Goal: Transaction & Acquisition: Purchase product/service

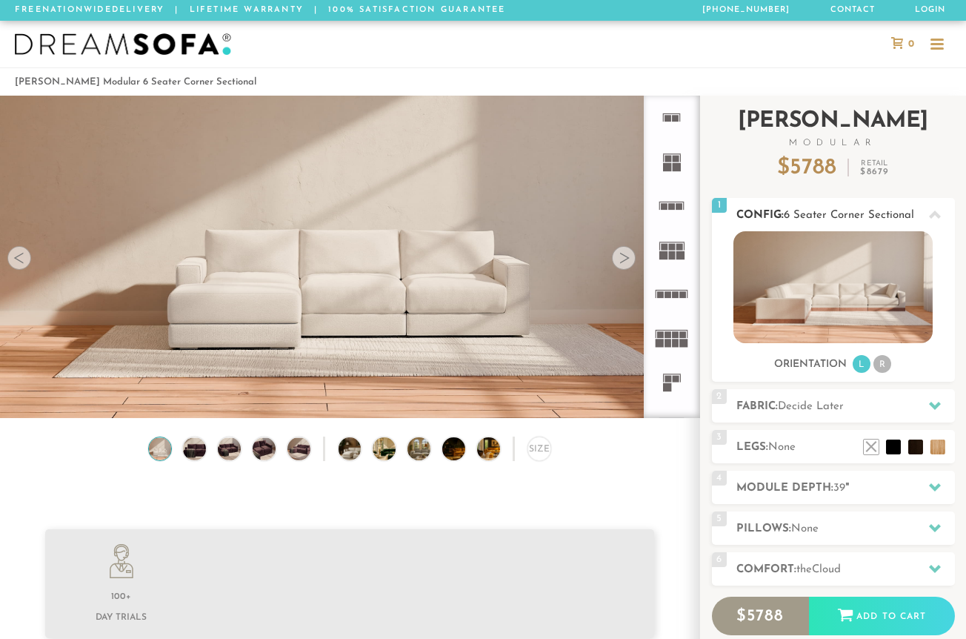
scroll to position [1, 1]
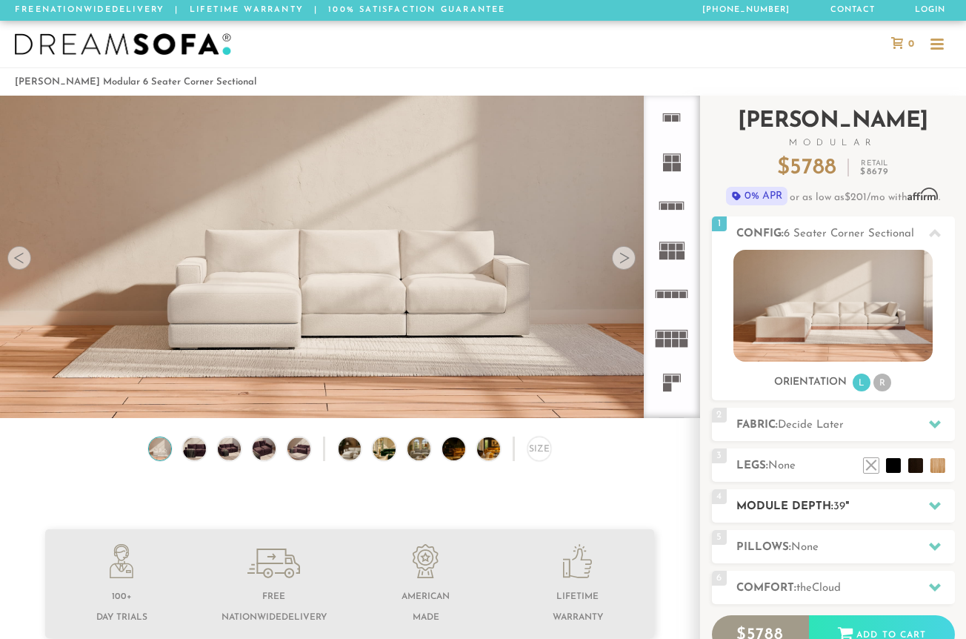
click at [818, 516] on div "4 Module Depth: 39 "" at bounding box center [833, 505] width 243 height 33
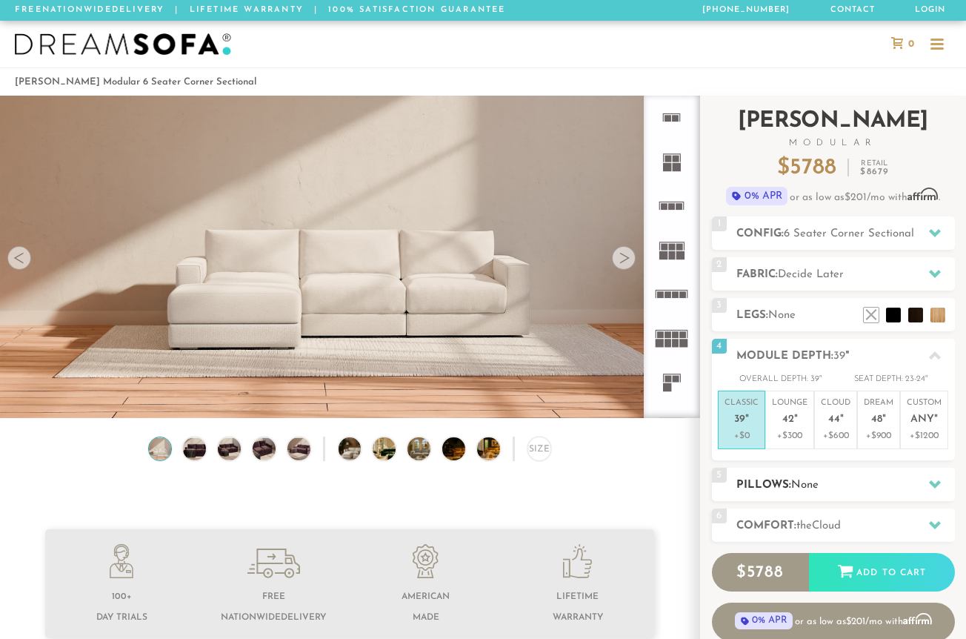
click at [793, 485] on span "None" at bounding box center [804, 484] width 27 height 11
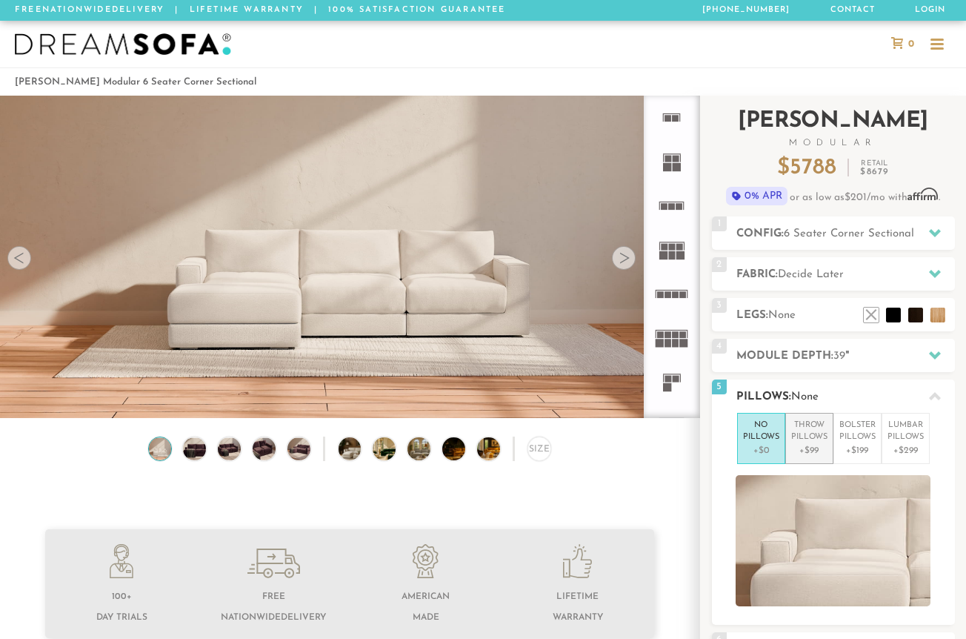
click at [814, 453] on p "+$99" at bounding box center [809, 450] width 36 height 13
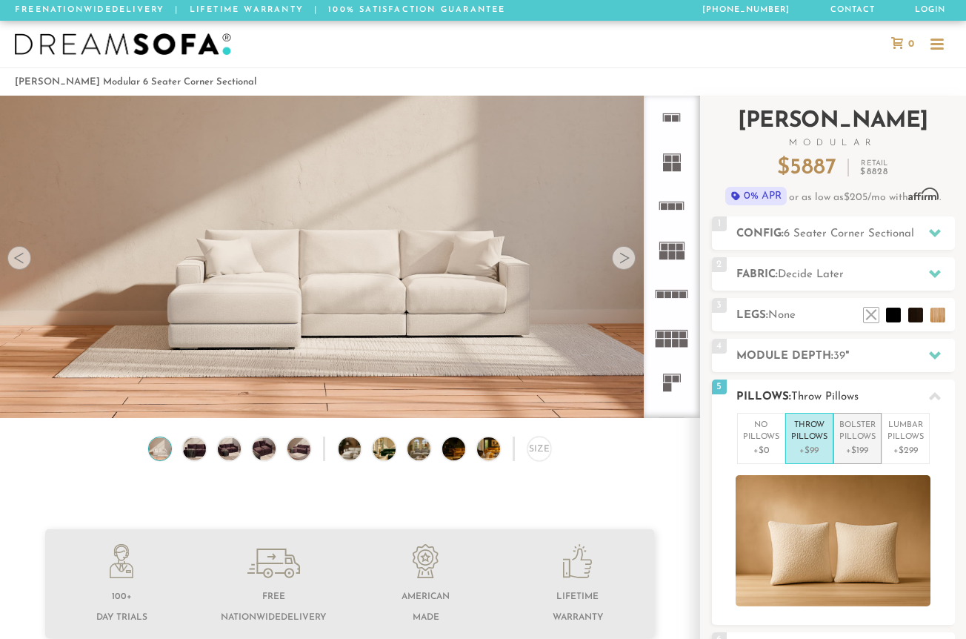
click at [853, 427] on p "Bolster Pillows" at bounding box center [857, 431] width 36 height 24
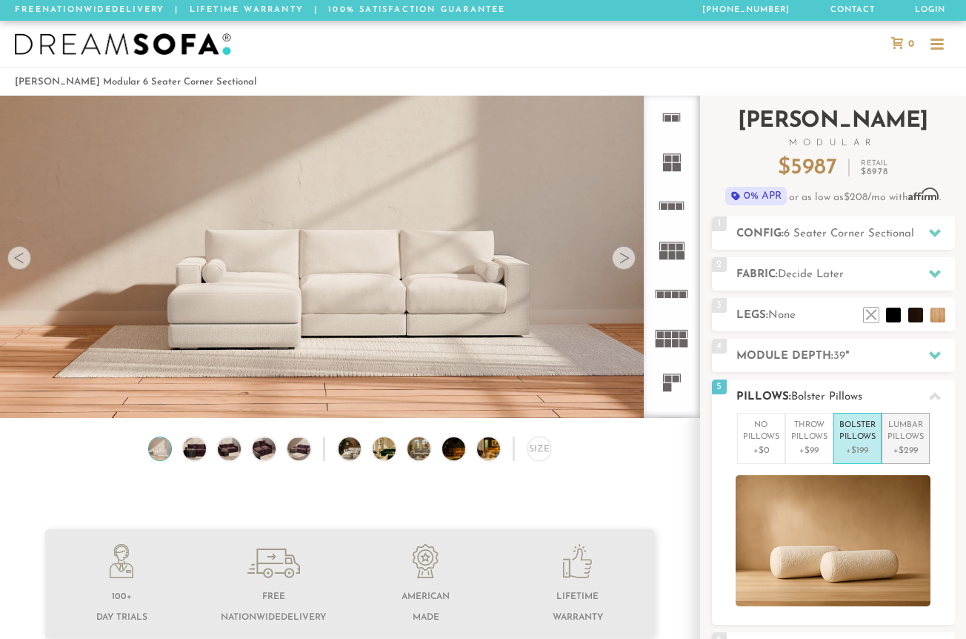
click at [903, 435] on p "Lumbar Pillows" at bounding box center [906, 431] width 36 height 24
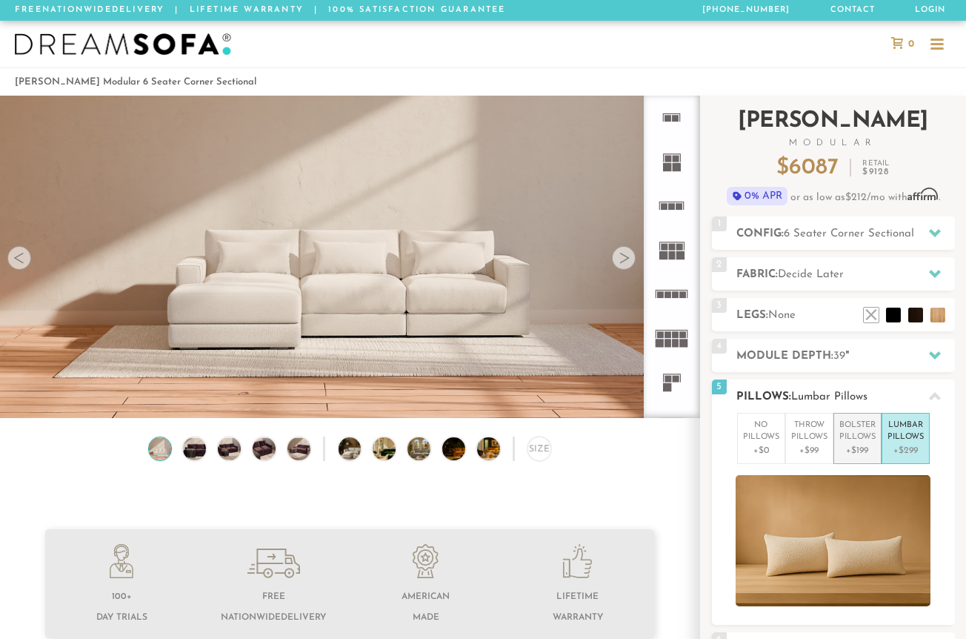
click at [865, 445] on p "+$199" at bounding box center [857, 450] width 36 height 13
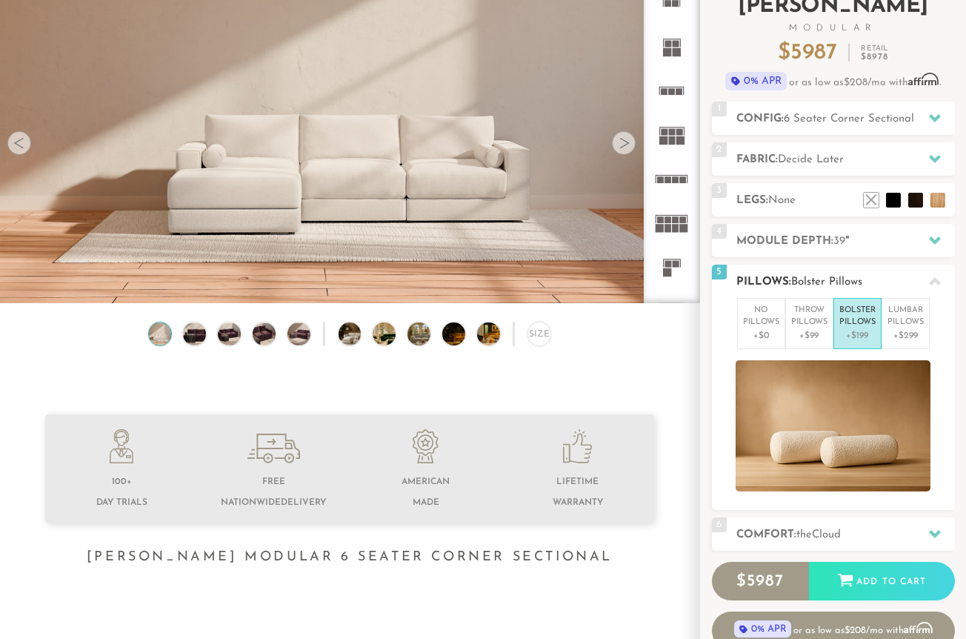
scroll to position [119, 0]
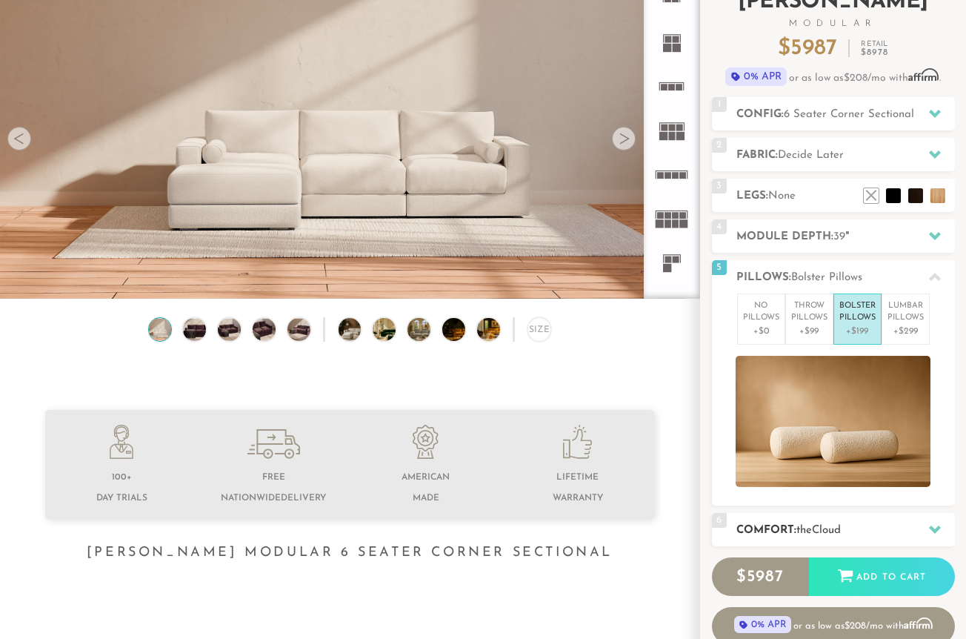
click at [865, 527] on h2 "Comfort: the Cloud" at bounding box center [845, 530] width 219 height 17
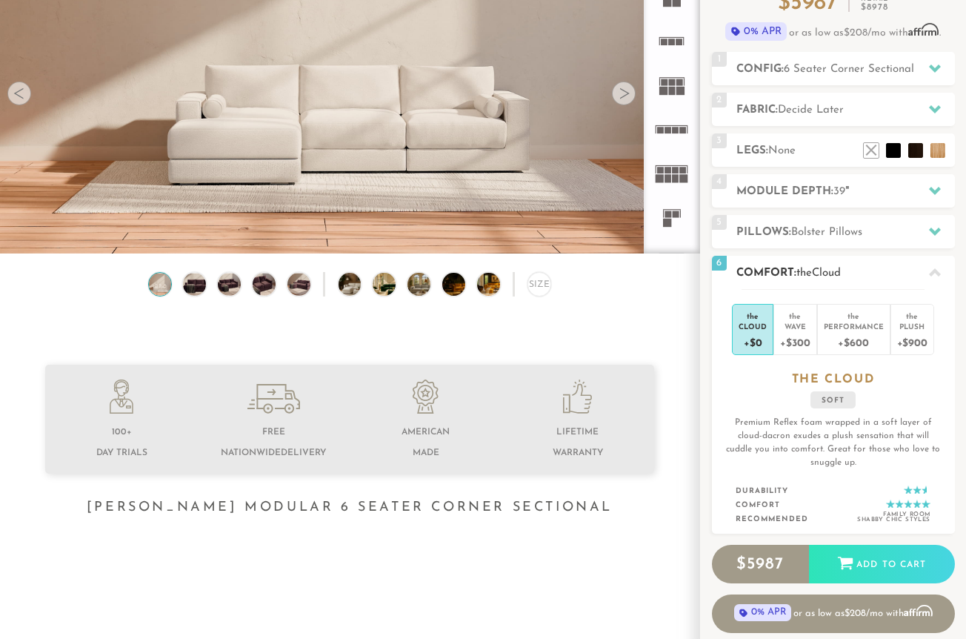
scroll to position [165, 0]
click at [792, 344] on div "+$300" at bounding box center [795, 340] width 30 height 21
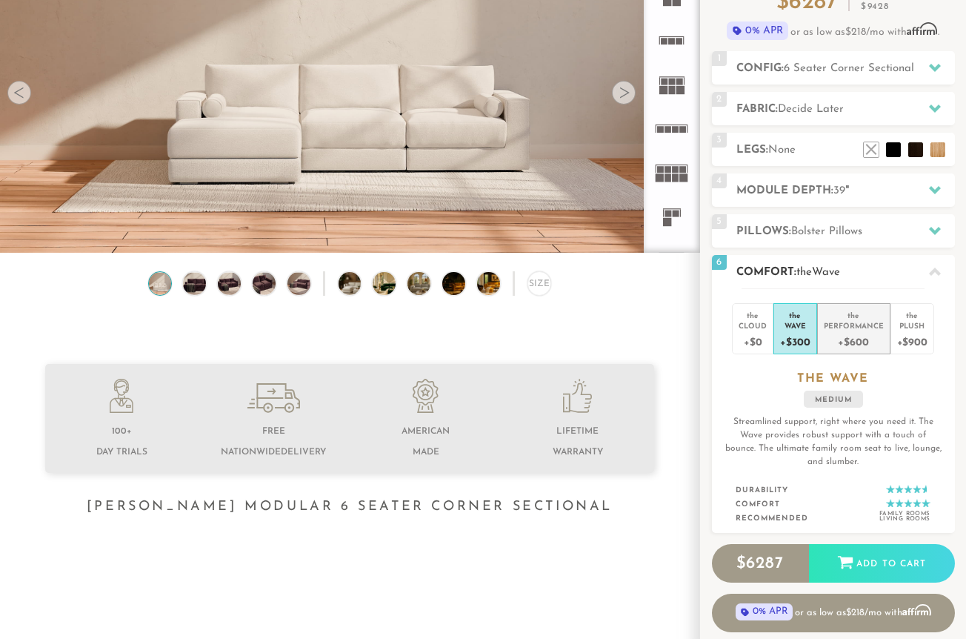
click at [859, 331] on div "+$600" at bounding box center [854, 340] width 60 height 21
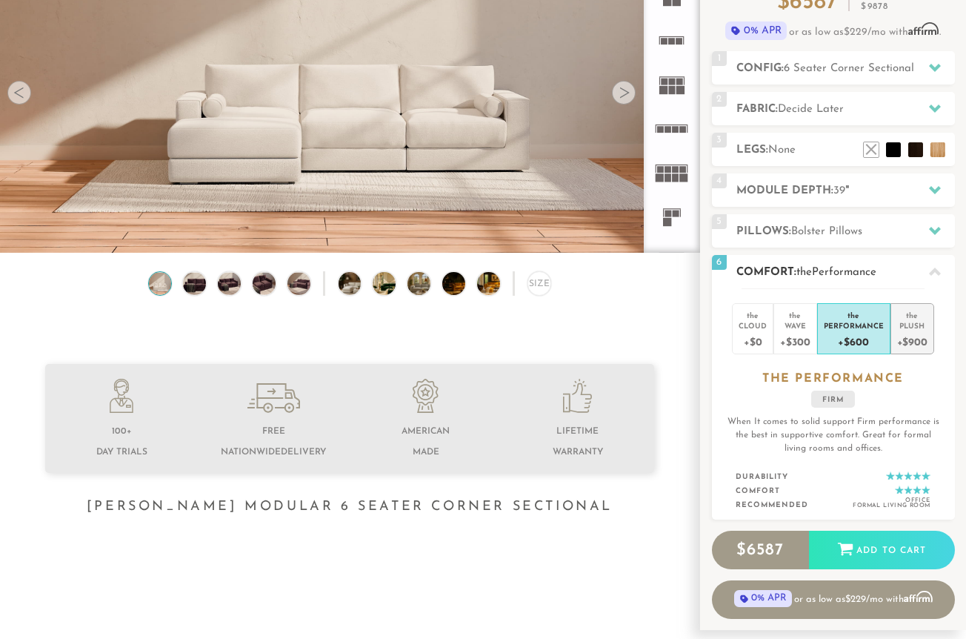
click at [910, 337] on div "+$900" at bounding box center [912, 340] width 30 height 21
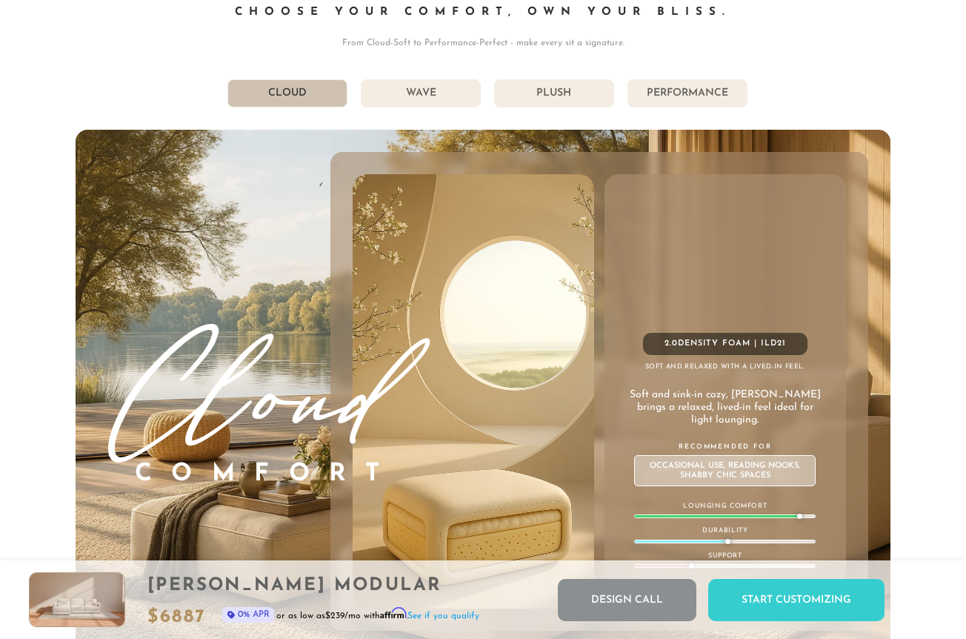
scroll to position [7646, 0]
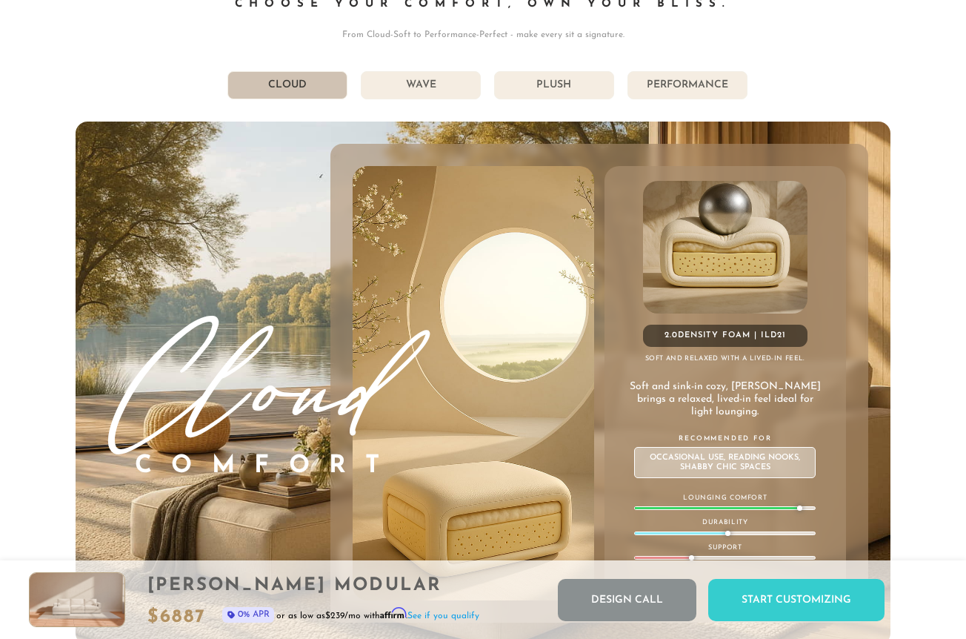
click at [450, 90] on li "Wave" at bounding box center [421, 85] width 120 height 28
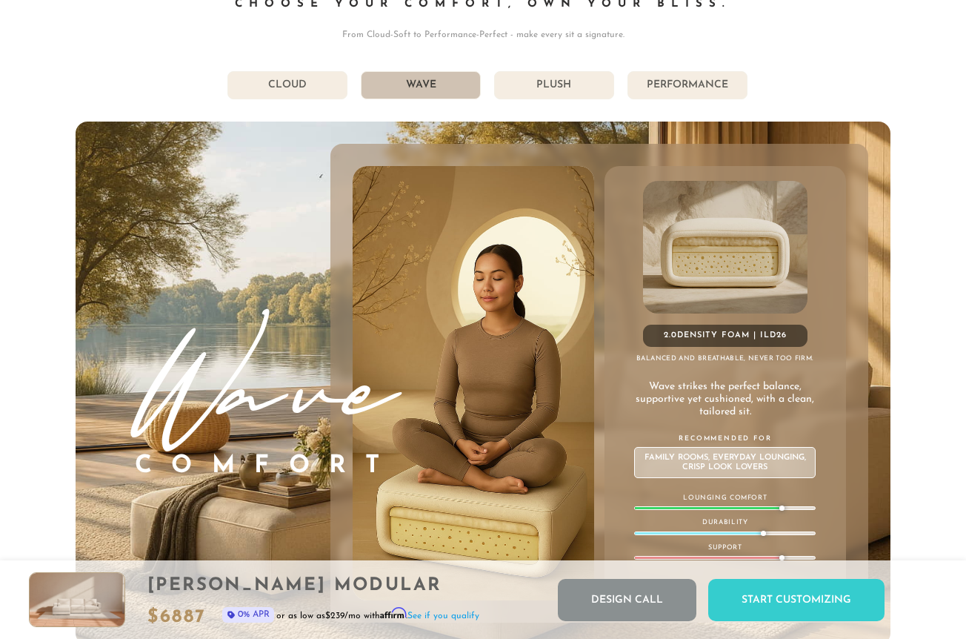
click at [562, 93] on li "Plush" at bounding box center [554, 85] width 120 height 28
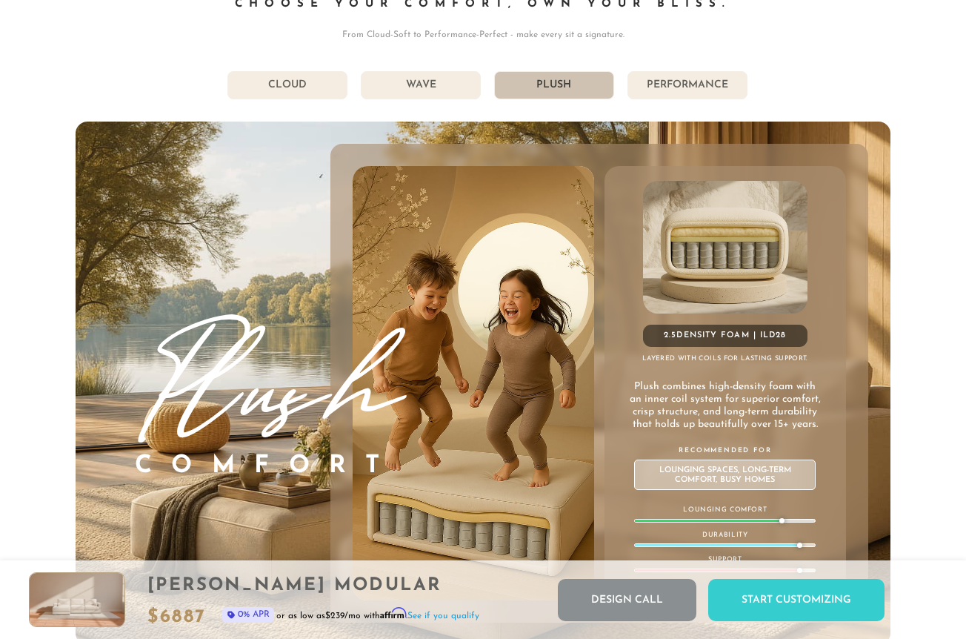
click at [682, 93] on li "Performance" at bounding box center [687, 85] width 120 height 28
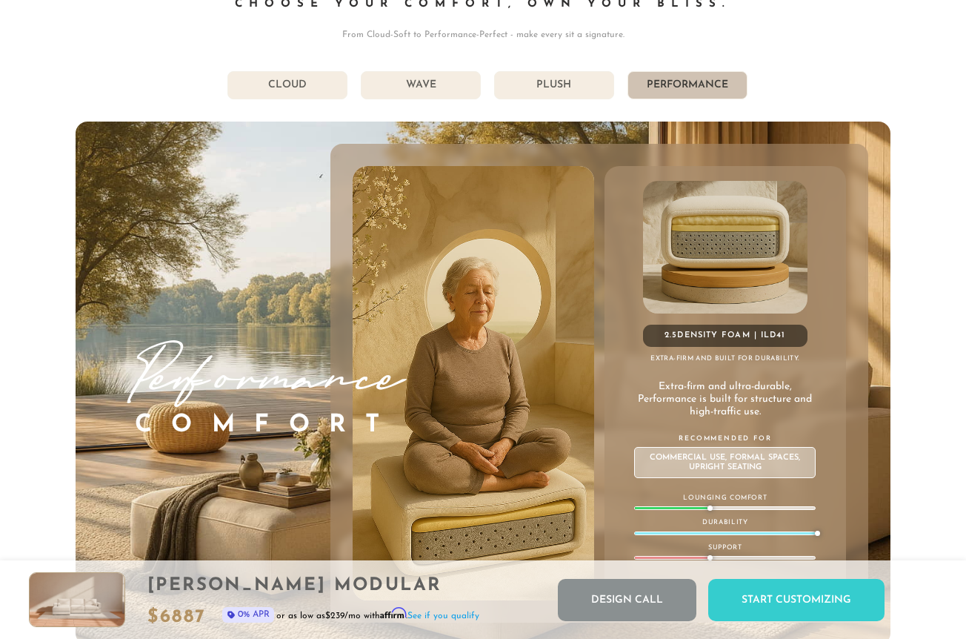
click at [680, 92] on li "Performance" at bounding box center [687, 85] width 120 height 28
click at [550, 83] on li "Plush" at bounding box center [554, 85] width 120 height 28
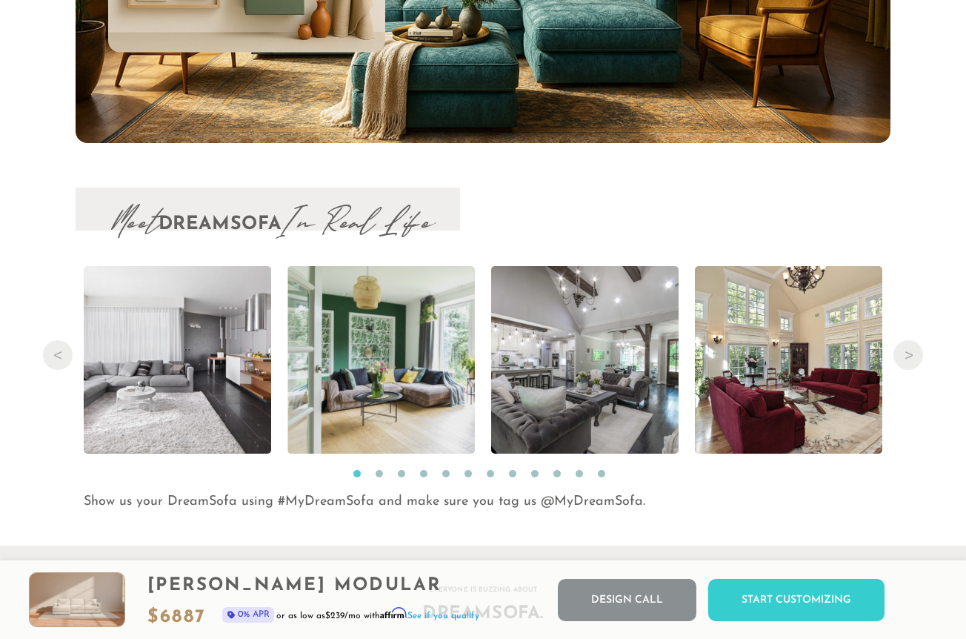
scroll to position [15424, 0]
